Goal: Information Seeking & Learning: Learn about a topic

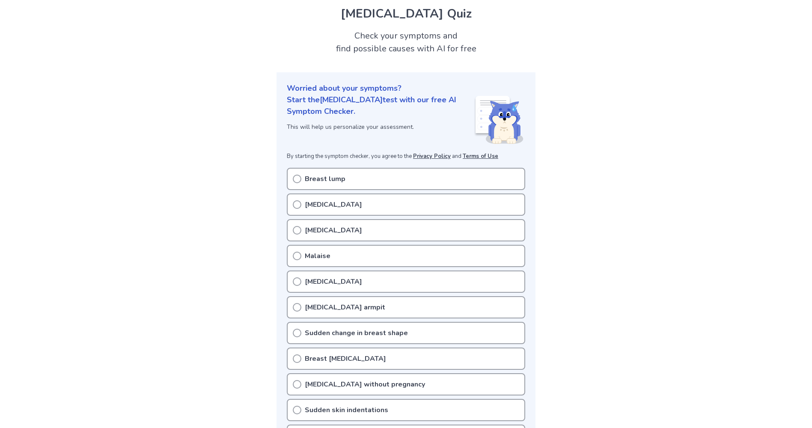
scroll to position [43, 0]
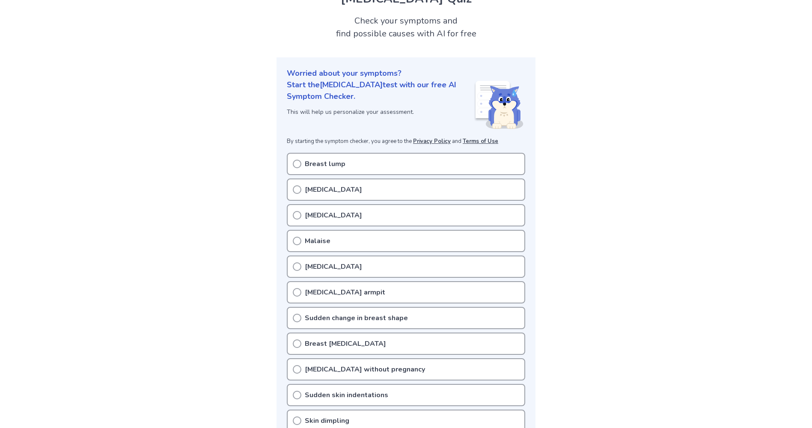
click at [330, 192] on p "Breast tenderness" at bounding box center [333, 190] width 57 height 10
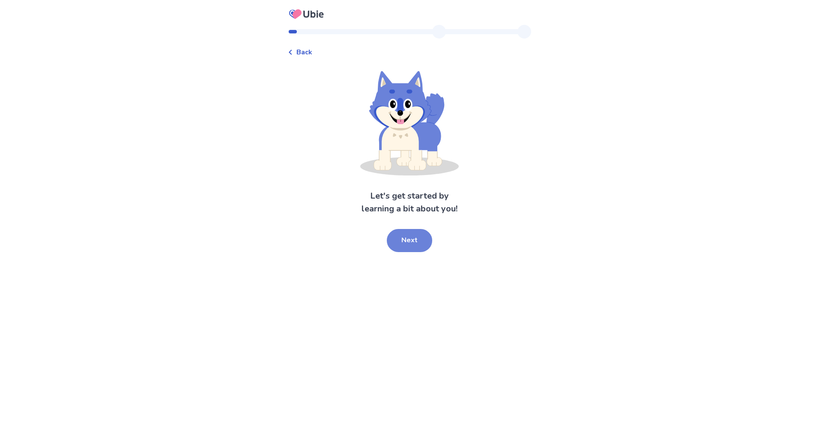
click at [426, 247] on button "Next" at bounding box center [409, 240] width 45 height 23
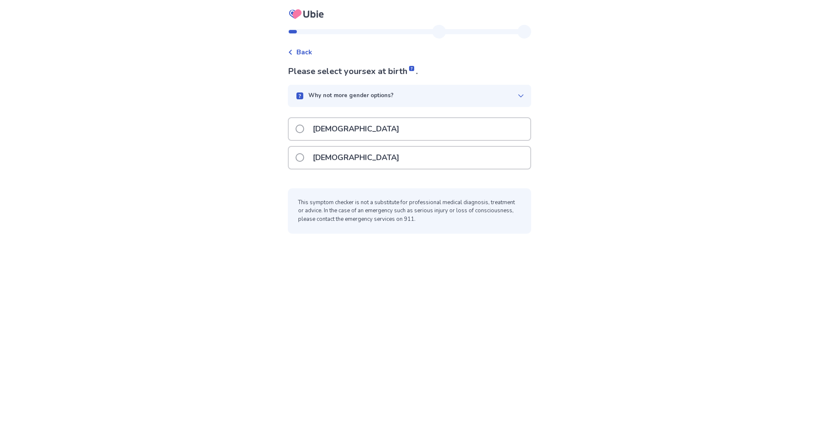
click at [342, 160] on p "[DEMOGRAPHIC_DATA]" at bounding box center [355, 158] width 97 height 22
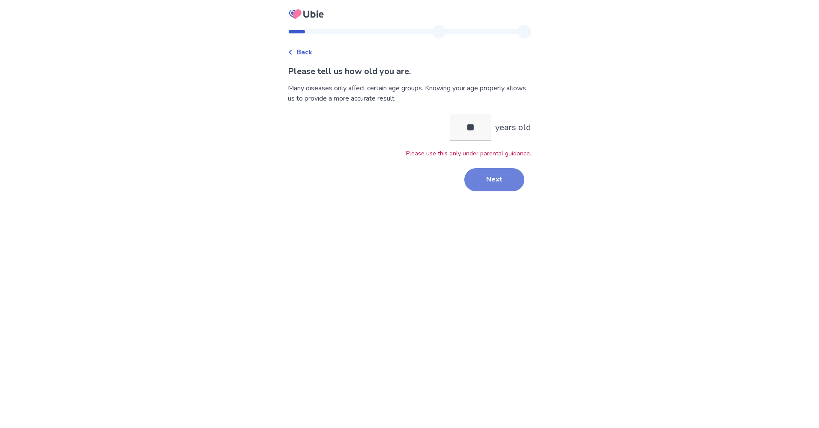
type input "**"
click at [499, 175] on button "Next" at bounding box center [494, 179] width 60 height 23
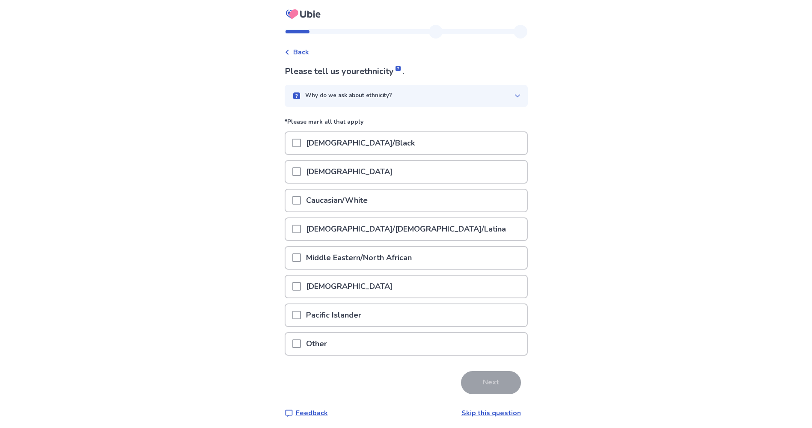
click at [381, 204] on div "Caucasian/White" at bounding box center [406, 201] width 241 height 22
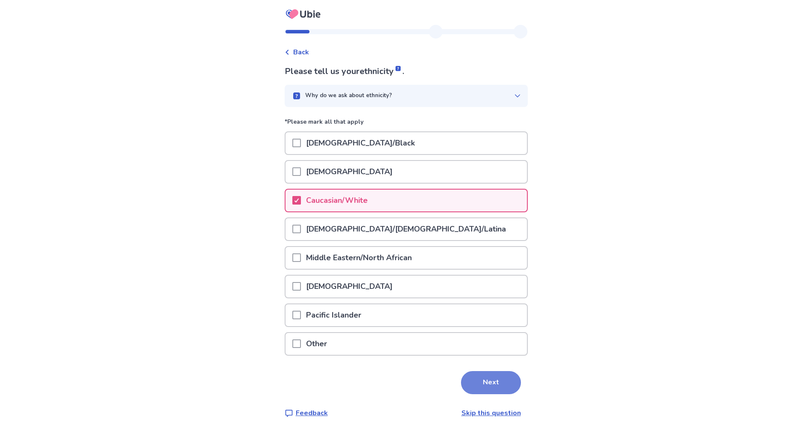
click at [481, 375] on button "Next" at bounding box center [491, 382] width 60 height 23
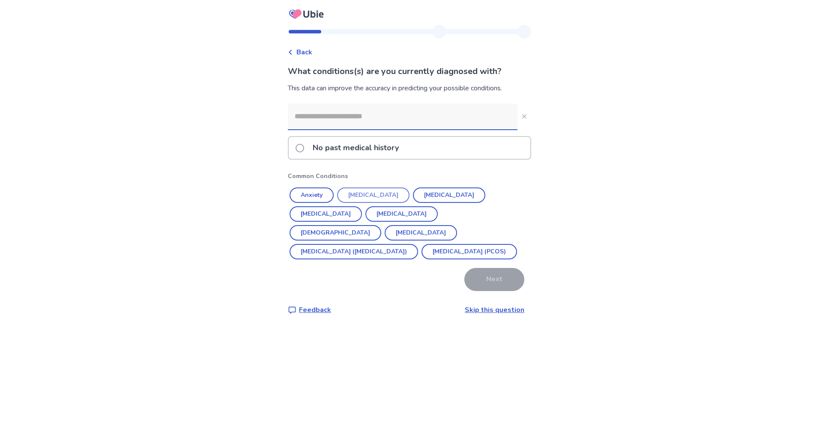
click at [369, 196] on button "[MEDICAL_DATA]" at bounding box center [373, 195] width 72 height 15
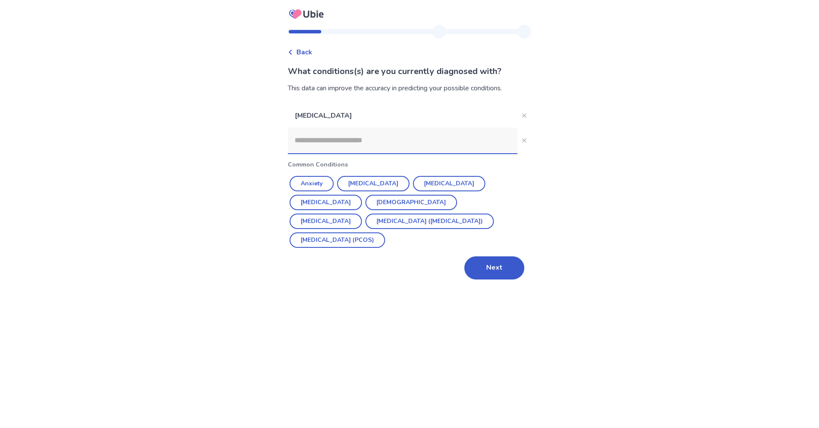
click at [354, 135] on input at bounding box center [402, 141] width 229 height 26
click at [464, 256] on button "Next" at bounding box center [494, 267] width 60 height 23
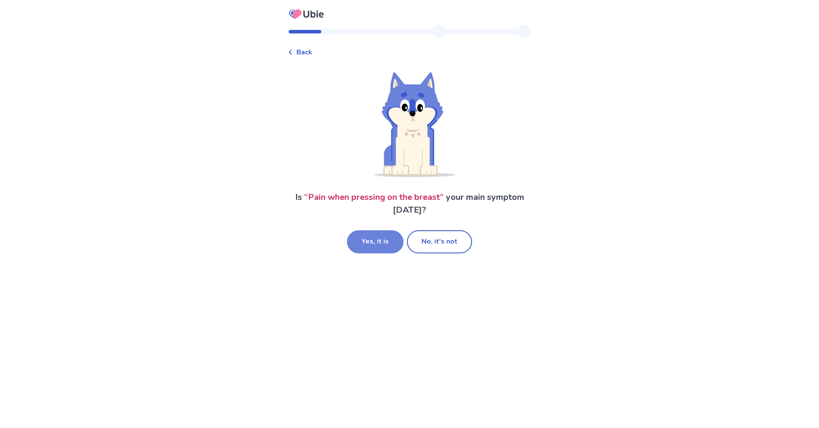
click at [397, 245] on button "Yes, it is" at bounding box center [375, 241] width 57 height 23
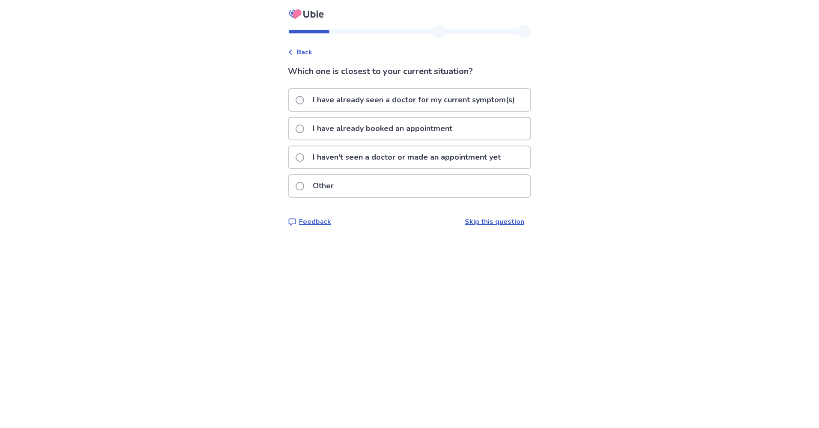
click at [402, 157] on p "I haven't seen a doctor or made an appointment yet" at bounding box center [406, 157] width 198 height 22
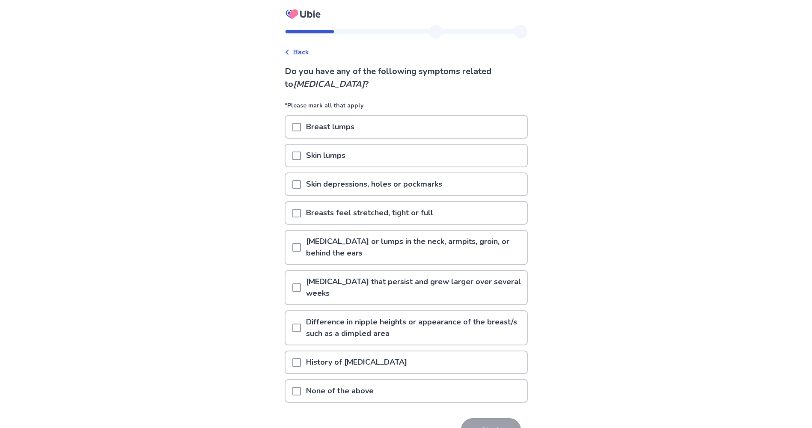
click at [426, 391] on div "None of the above" at bounding box center [406, 391] width 241 height 22
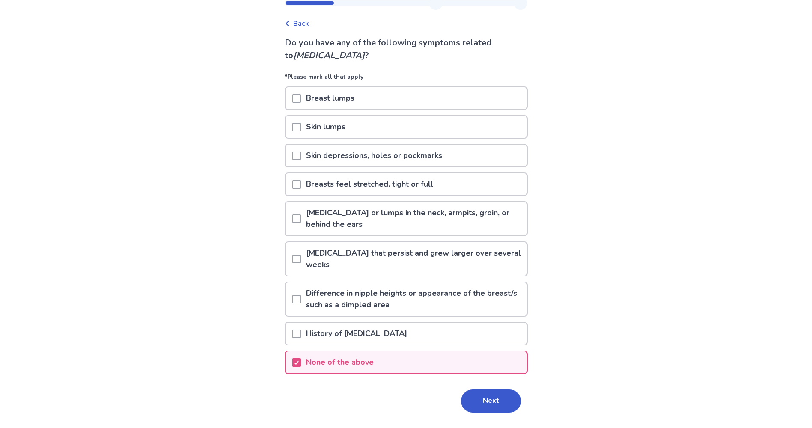
scroll to position [43, 0]
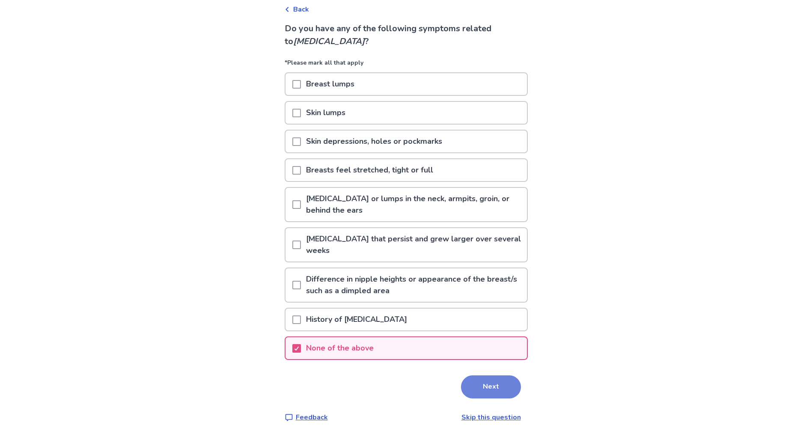
click at [477, 384] on button "Next" at bounding box center [491, 386] width 60 height 23
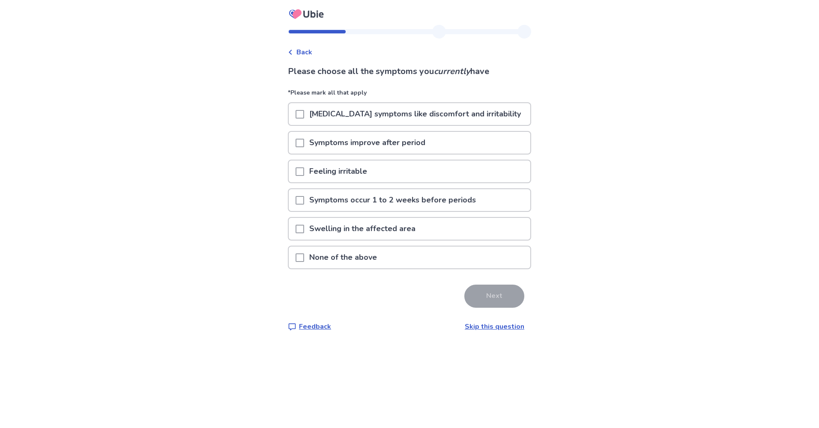
click at [415, 259] on div "None of the above" at bounding box center [409, 258] width 241 height 22
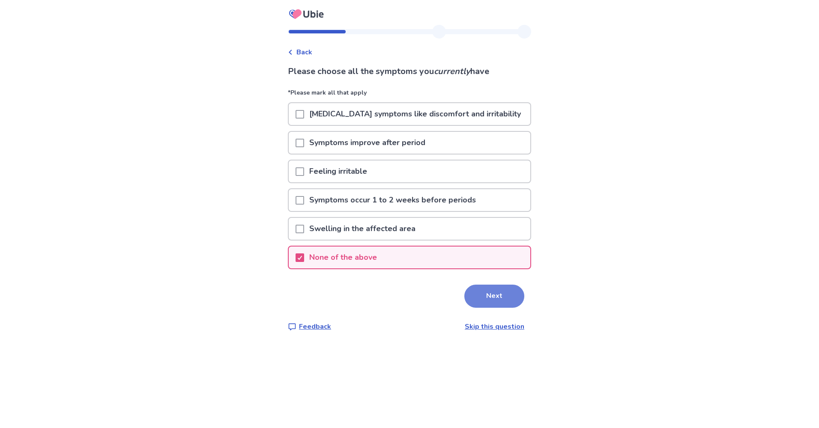
click at [471, 294] on button "Next" at bounding box center [494, 296] width 60 height 23
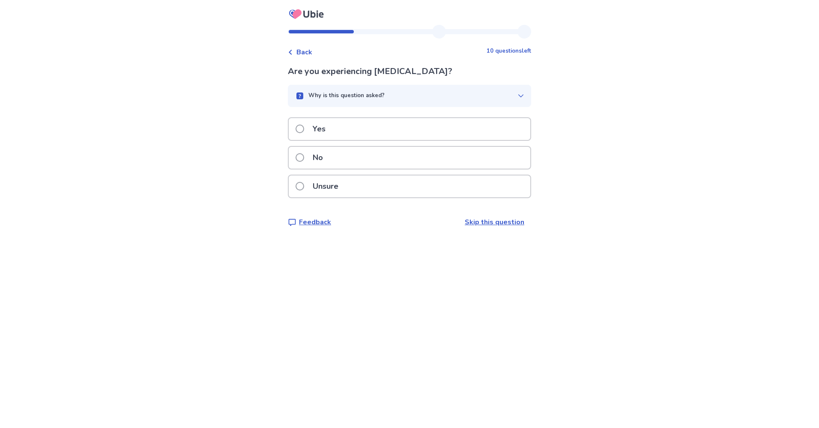
click at [386, 165] on div "No" at bounding box center [409, 158] width 241 height 22
click at [403, 152] on div "No" at bounding box center [409, 158] width 241 height 22
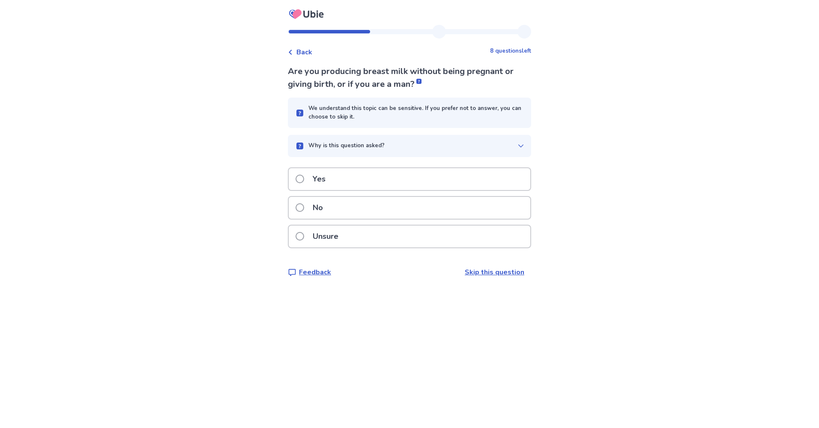
click at [416, 216] on div "No" at bounding box center [409, 208] width 241 height 22
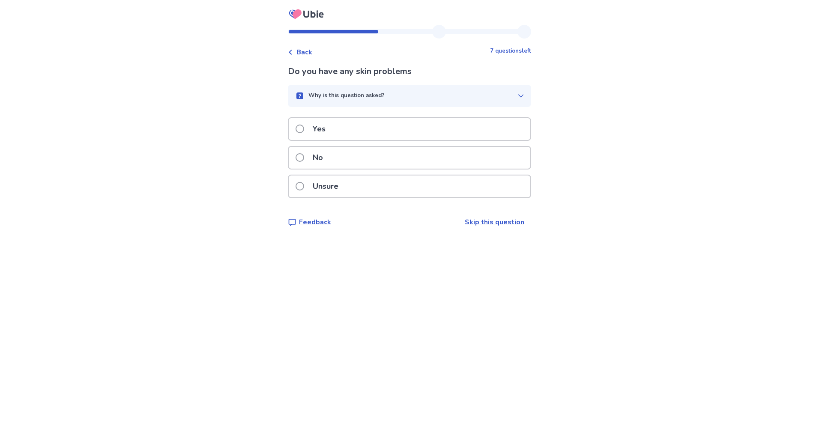
click at [372, 132] on div "Yes" at bounding box center [409, 129] width 241 height 22
click at [368, 152] on div "No" at bounding box center [409, 158] width 241 height 22
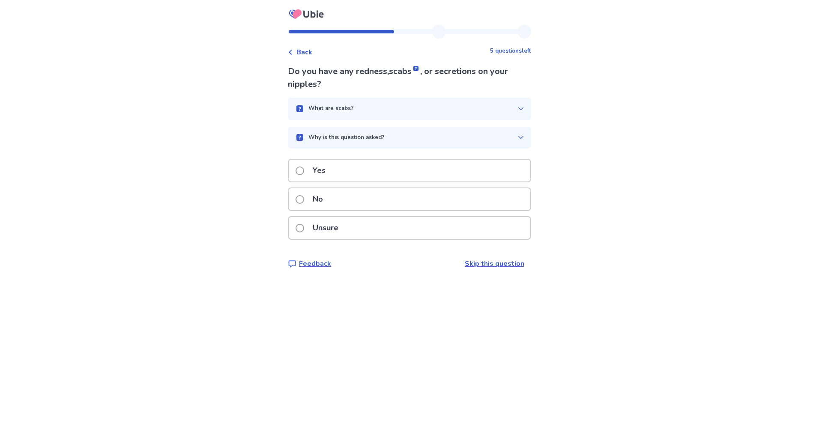
click at [420, 68] on span "scabs" at bounding box center [404, 72] width 31 height 12
click at [434, 101] on div "What are scabs?" at bounding box center [409, 109] width 243 height 22
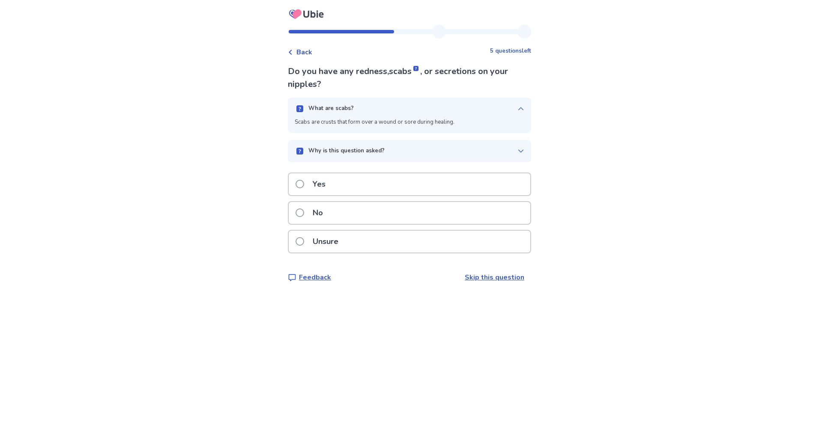
click at [445, 217] on div "No" at bounding box center [409, 213] width 241 height 22
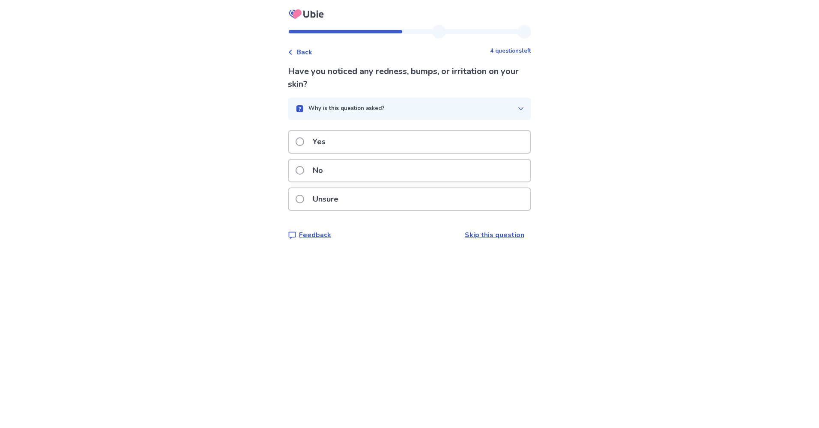
click at [413, 168] on div "No" at bounding box center [409, 171] width 241 height 22
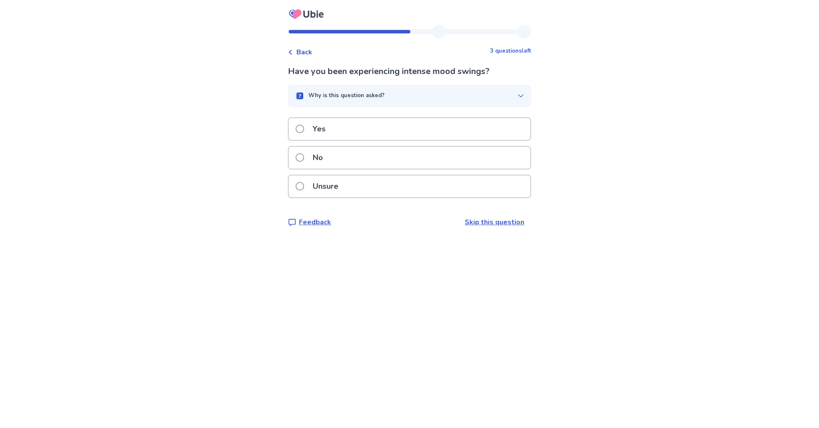
click at [413, 168] on div "No" at bounding box center [409, 158] width 241 height 22
click at [405, 163] on div "No" at bounding box center [409, 158] width 241 height 22
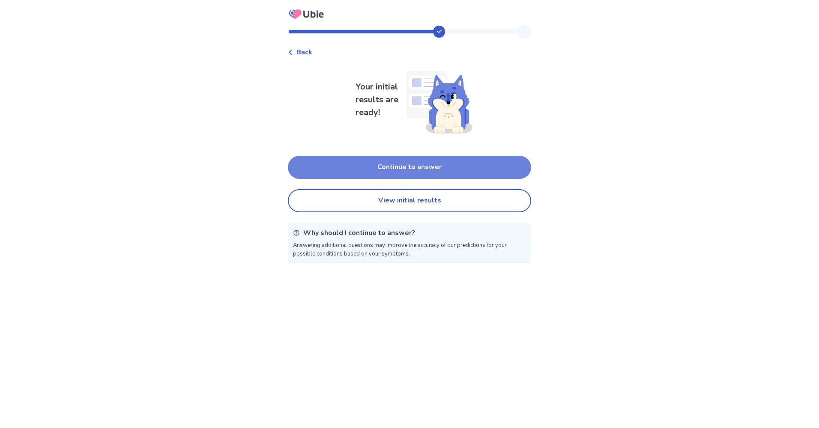
click at [410, 174] on button "Continue to answer" at bounding box center [409, 167] width 243 height 23
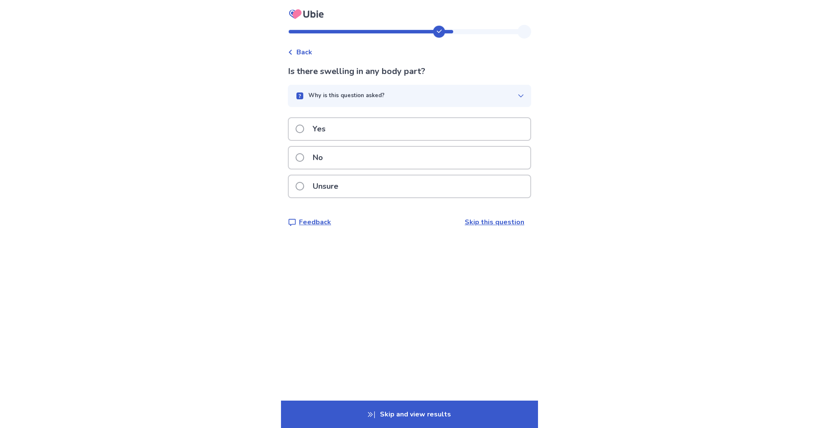
click at [427, 422] on p "Skip and view results" at bounding box center [409, 414] width 257 height 27
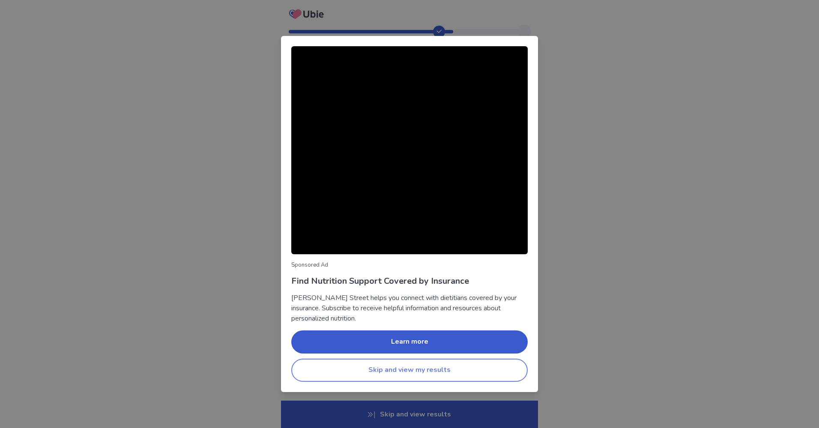
click at [429, 367] on button "Skip and view my results" at bounding box center [409, 370] width 236 height 23
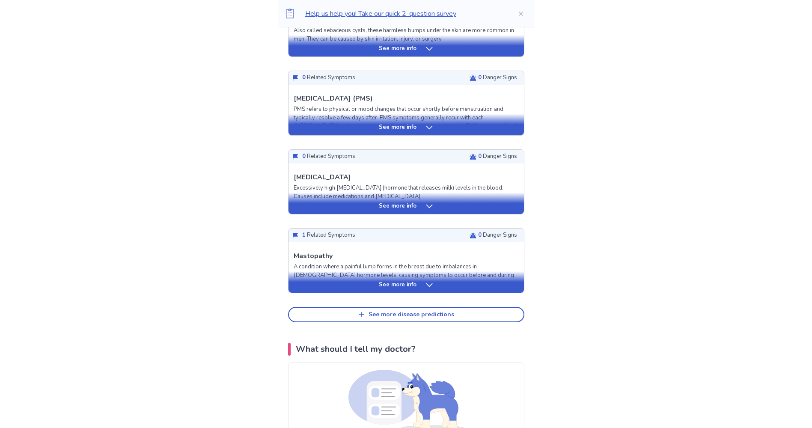
scroll to position [214, 0]
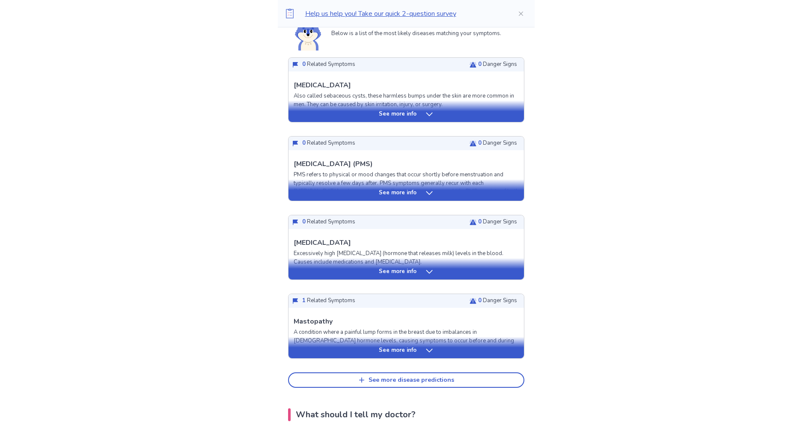
click at [454, 264] on div "See more info" at bounding box center [406, 268] width 235 height 21
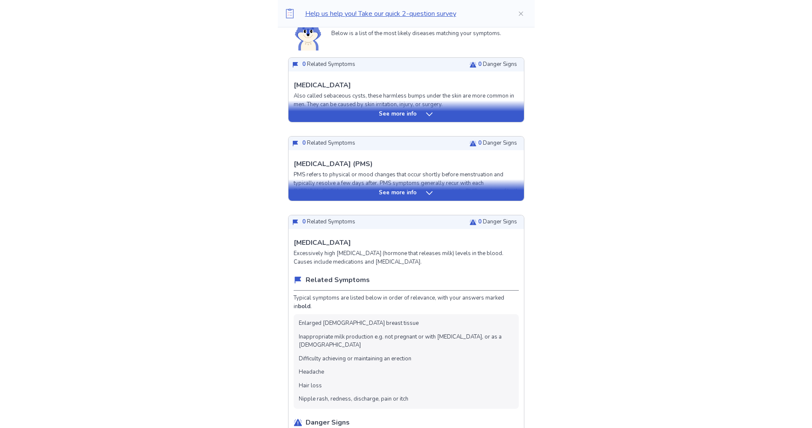
click at [411, 199] on div "See more info" at bounding box center [406, 189] width 235 height 21
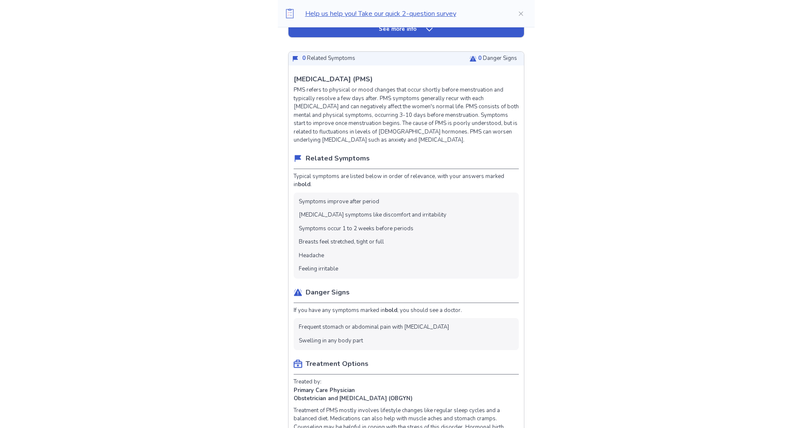
scroll to position [300, 0]
